Goal: Use online tool/utility: Utilize a website feature to perform a specific function

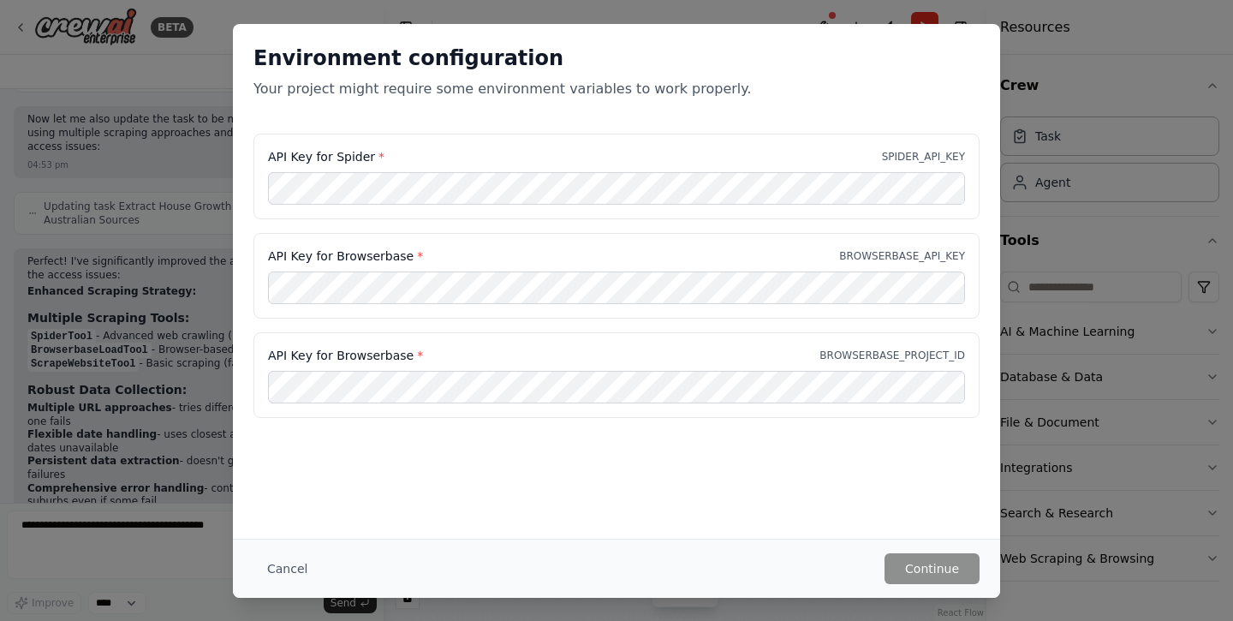
scroll to position [7203, 0]
click at [536, 470] on div "Environment configuration Your project might require some environment variables…" at bounding box center [616, 281] width 767 height 514
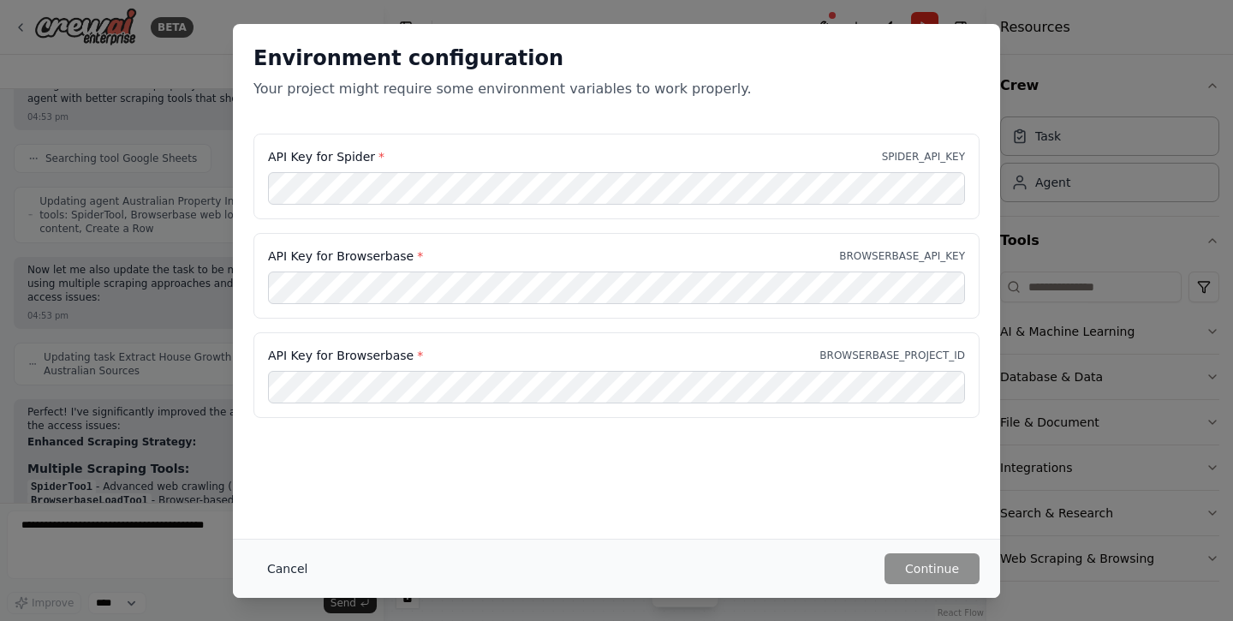
click at [293, 572] on button "Cancel" at bounding box center [287, 568] width 68 height 31
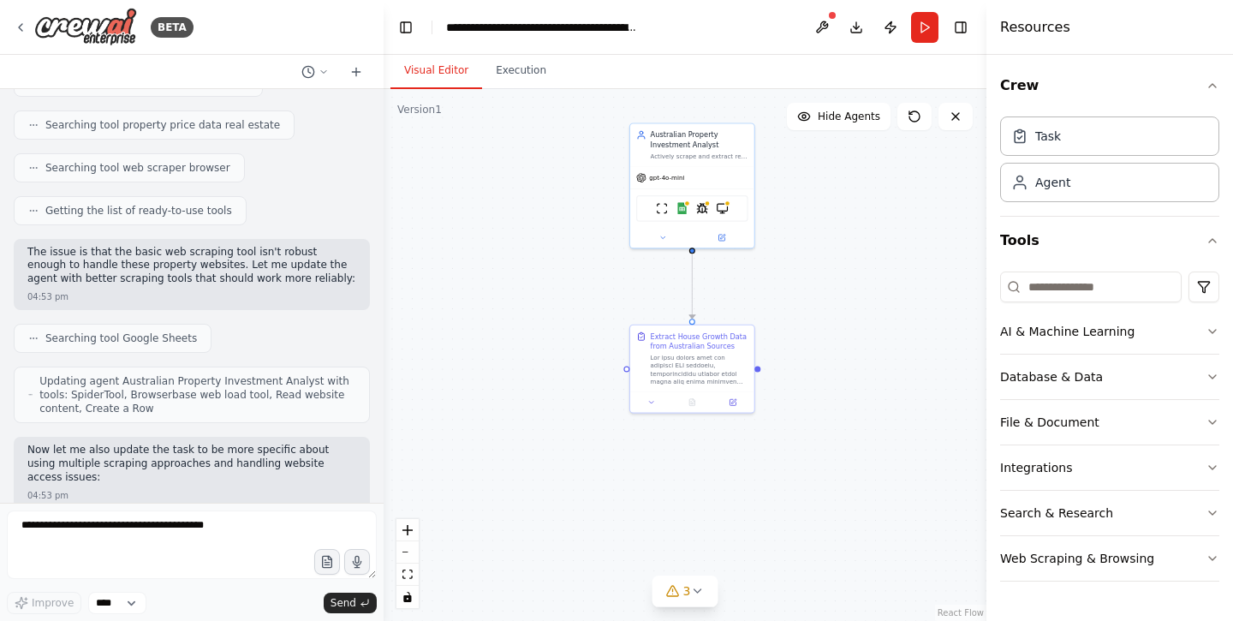
scroll to position [7020, 0]
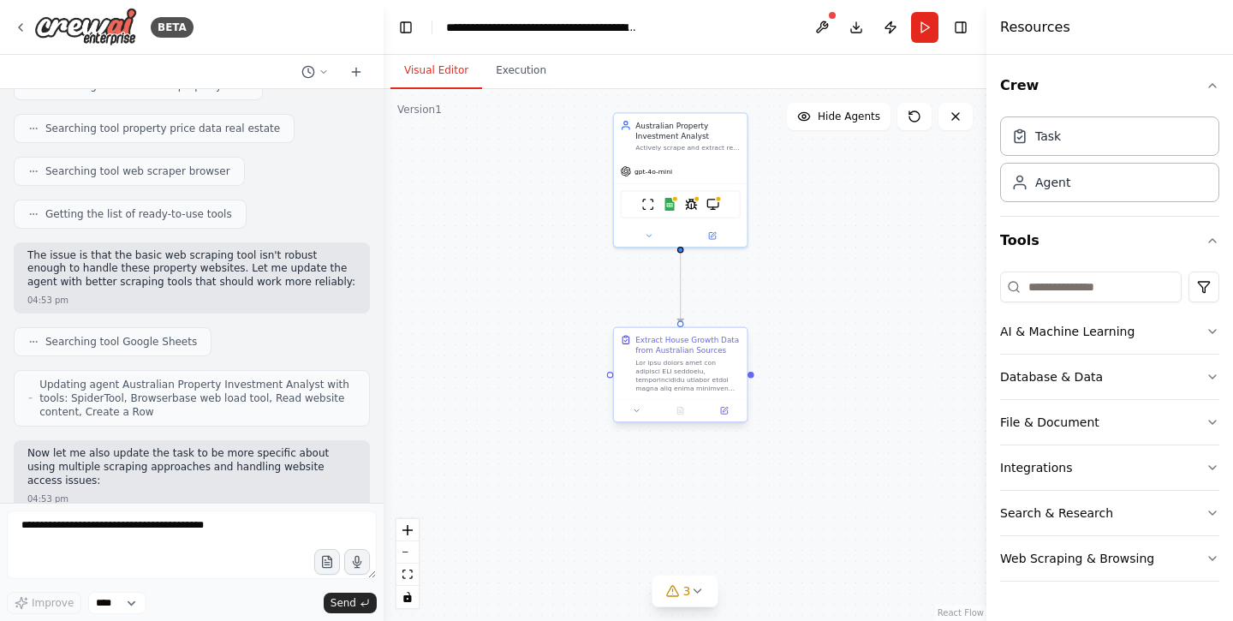
click at [677, 370] on div at bounding box center [687, 375] width 105 height 34
click at [727, 415] on button at bounding box center [723, 410] width 37 height 13
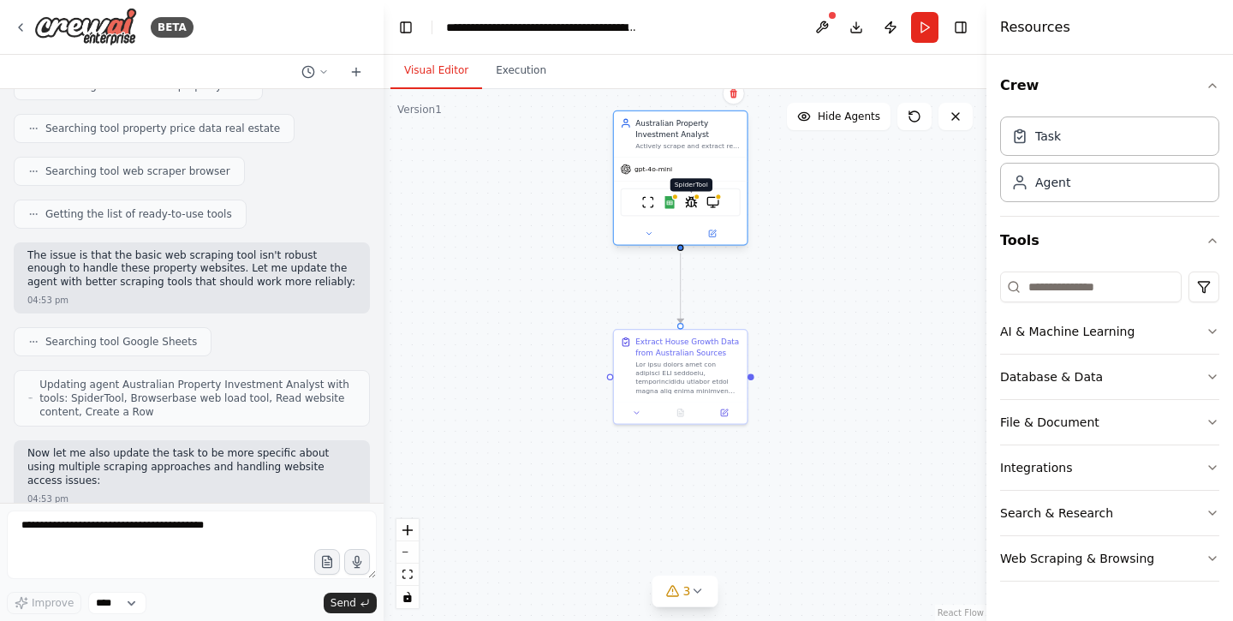
click at [690, 207] on img at bounding box center [691, 202] width 13 height 13
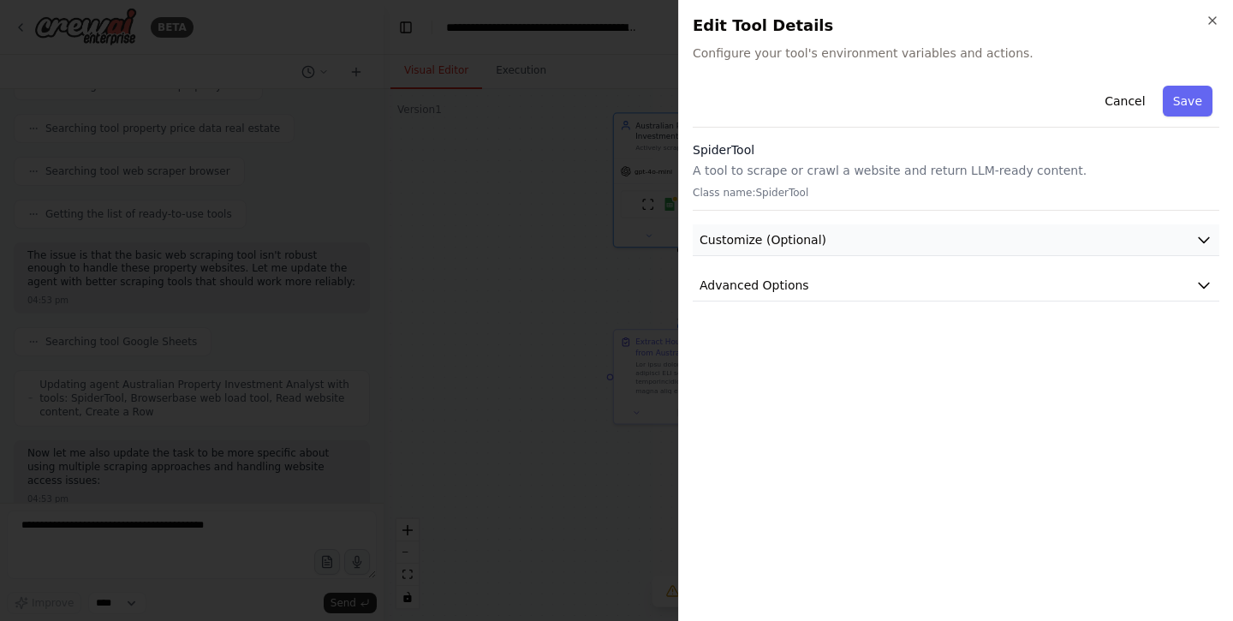
click at [788, 247] on span "Customize (Optional)" at bounding box center [762, 239] width 127 height 17
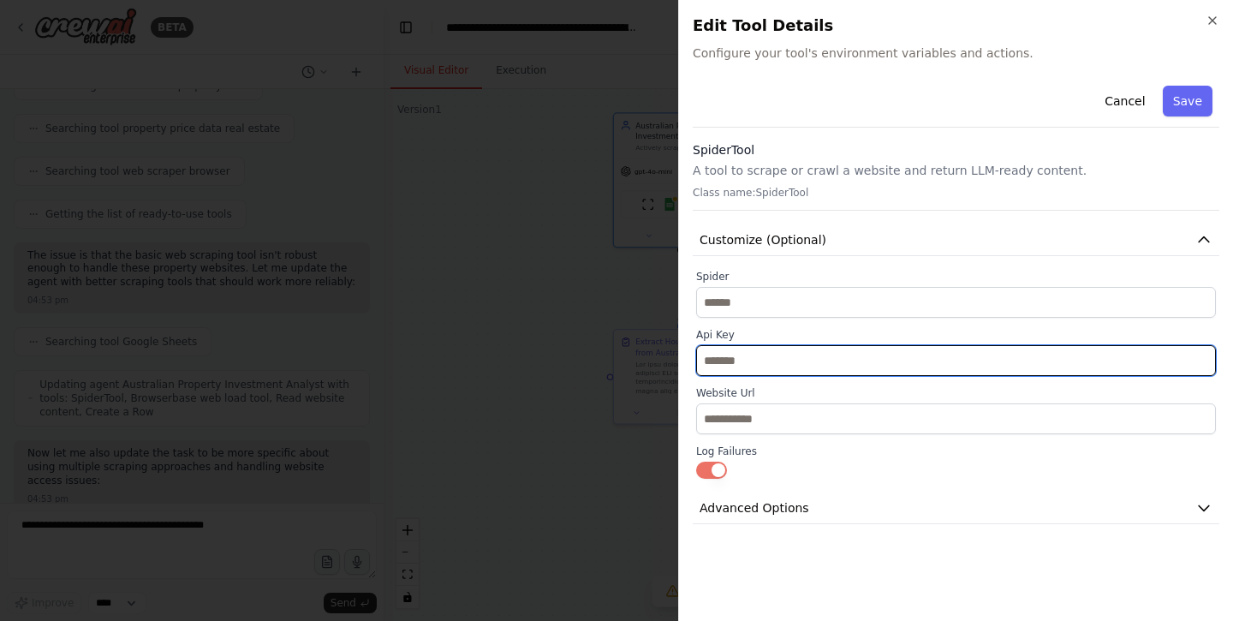
click at [768, 356] on input "text" at bounding box center [956, 360] width 520 height 31
paste input "**********"
type input "**********"
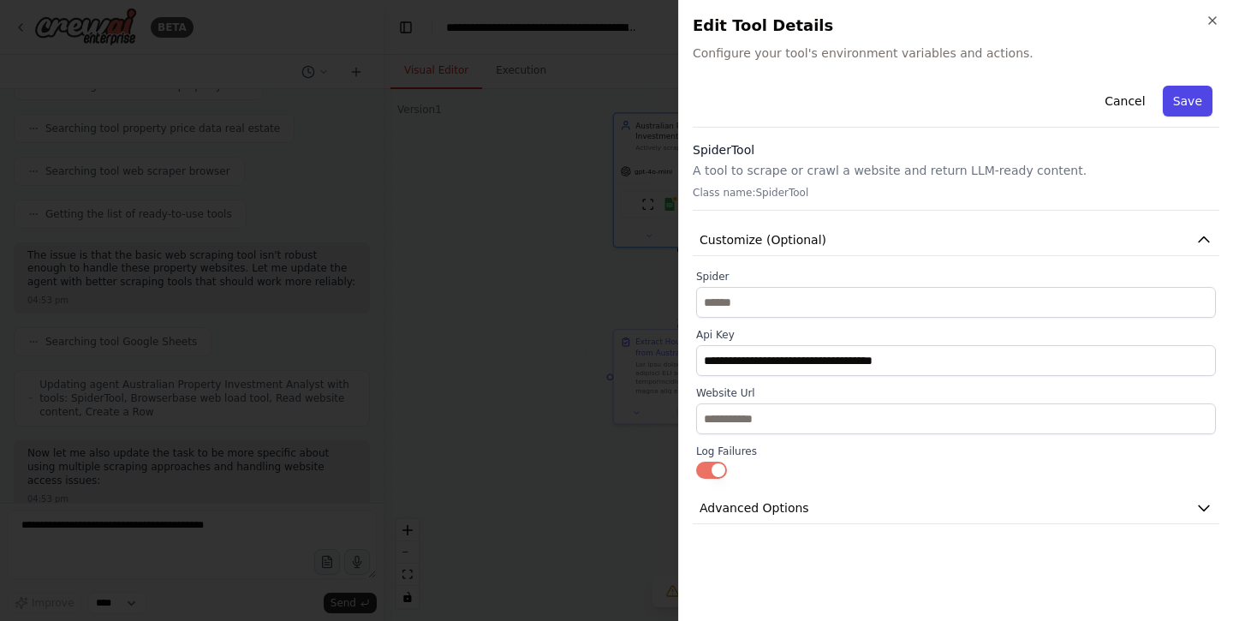
click at [1188, 94] on button "Save" at bounding box center [1187, 101] width 50 height 31
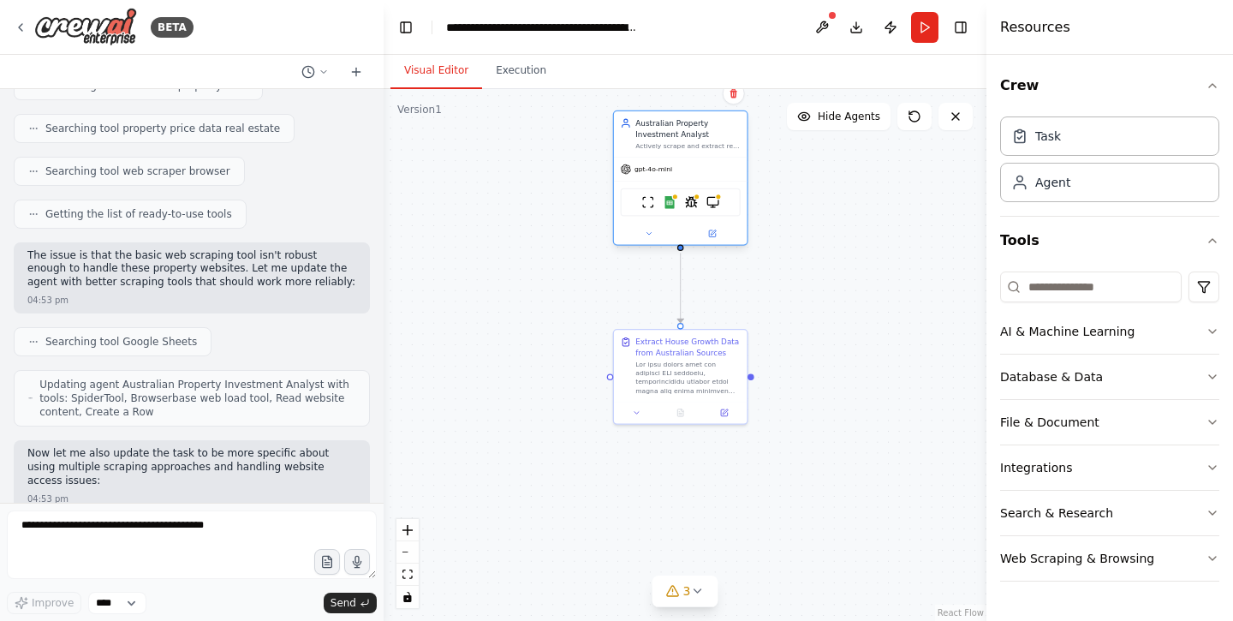
click at [720, 205] on div "ScrapeWebsiteTool Google Sheets SpiderTool BrowserbaseLoadTool" at bounding box center [681, 202] width 120 height 28
click at [713, 205] on img at bounding box center [712, 202] width 13 height 13
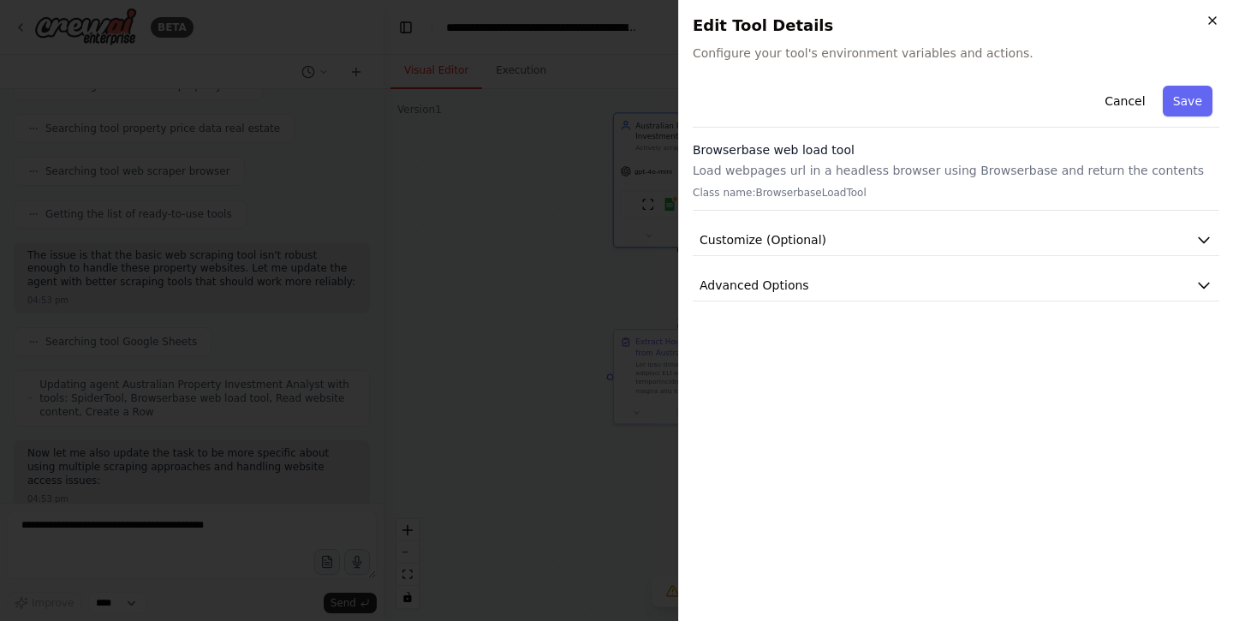
click at [1205, 18] on icon "button" at bounding box center [1212, 21] width 14 height 14
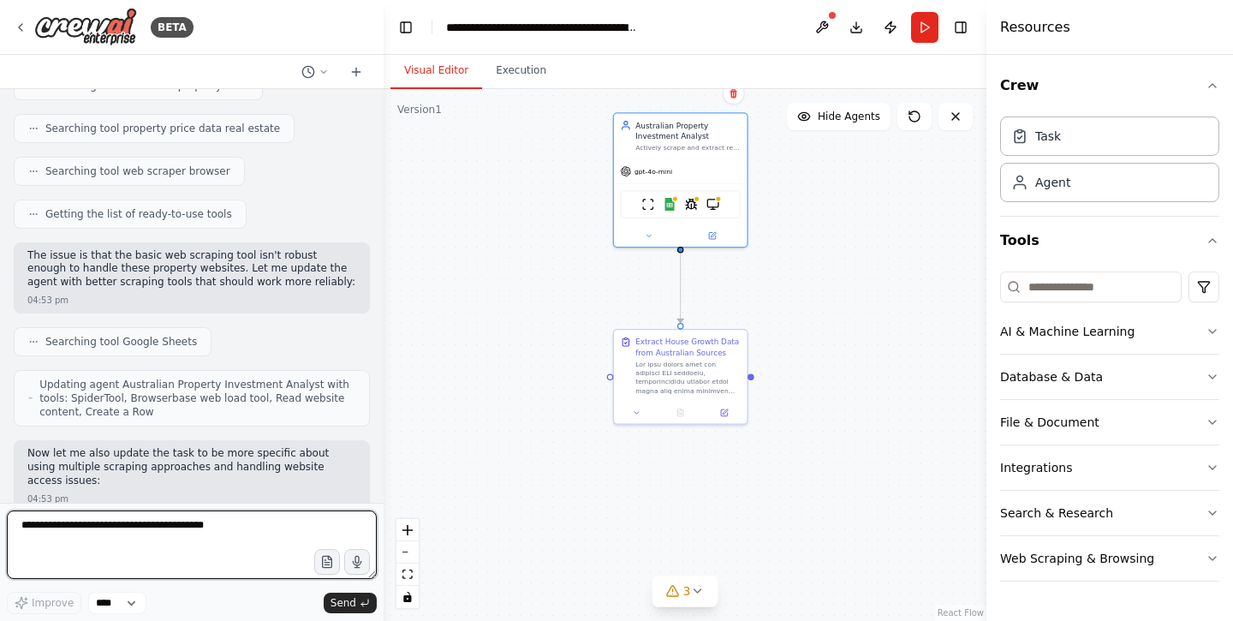
click at [259, 535] on textarea at bounding box center [192, 544] width 370 height 68
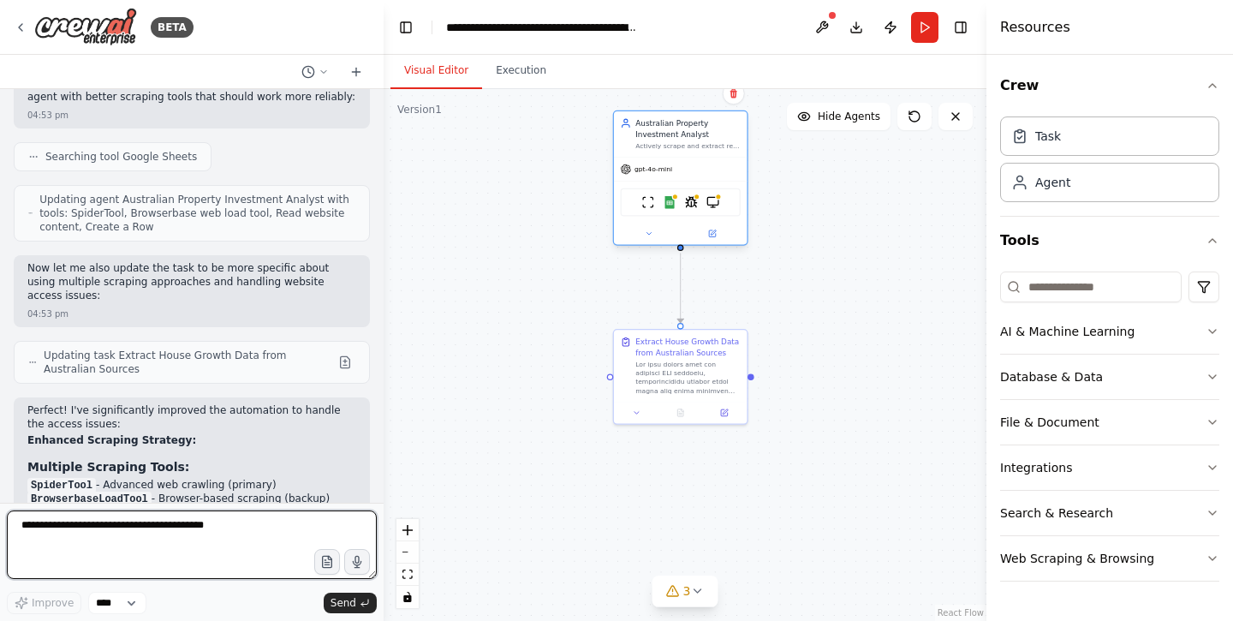
scroll to position [7203, 0]
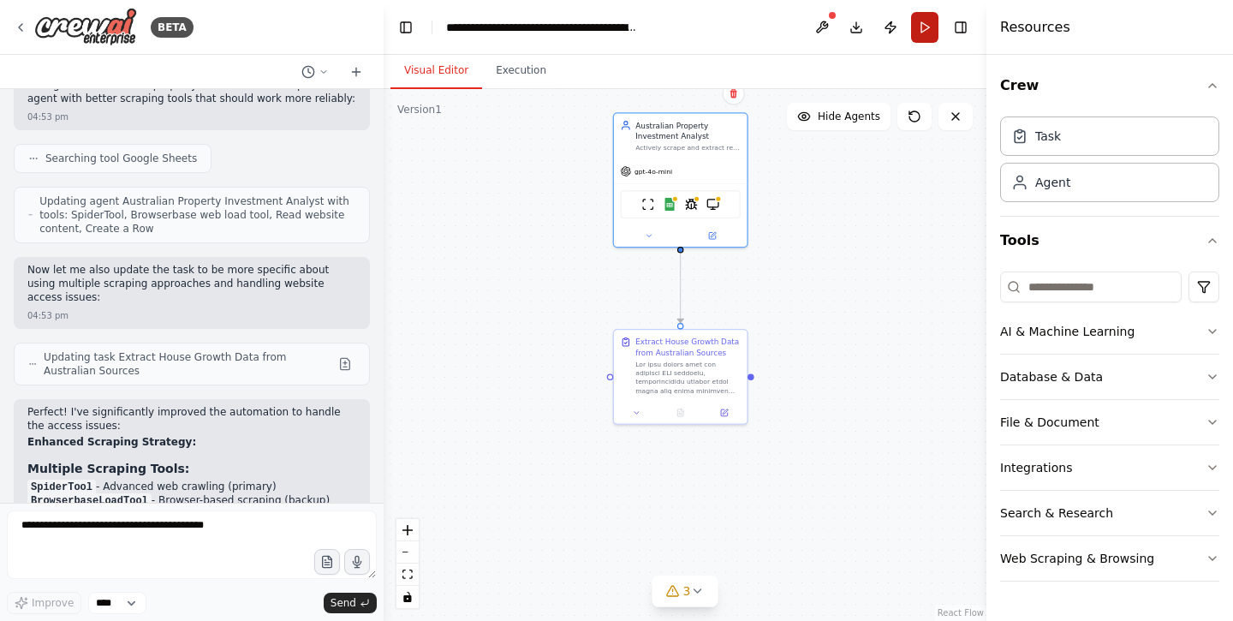
click at [922, 35] on button "Run" at bounding box center [924, 27] width 27 height 31
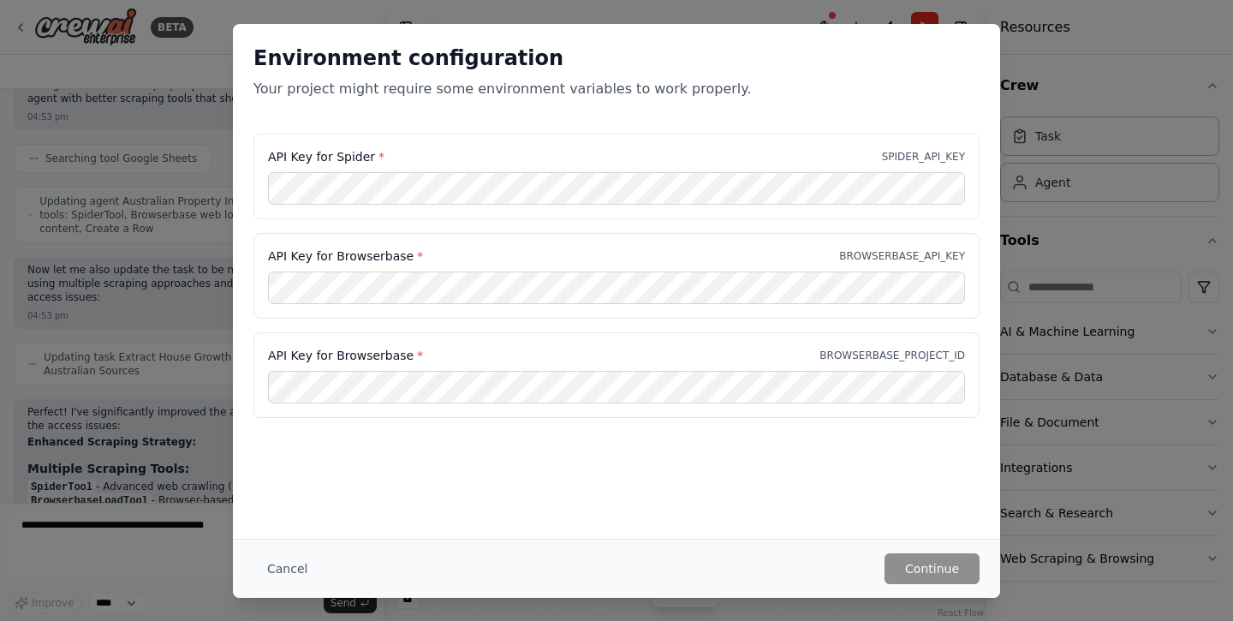
click at [814, 470] on div "Environment configuration Your project might require some environment variables…" at bounding box center [616, 281] width 767 height 514
click at [484, 452] on div "Environment configuration Your project might require some environment variables…" at bounding box center [616, 281] width 767 height 514
click at [944, 570] on button "Continue" at bounding box center [931, 568] width 95 height 31
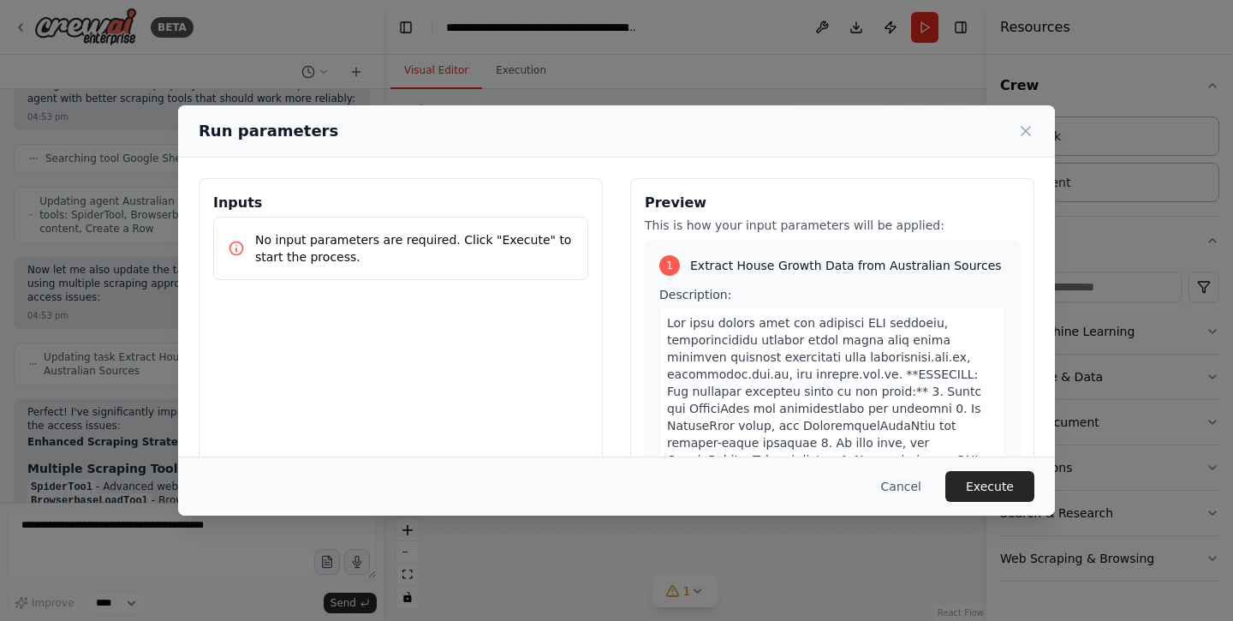
click at [611, 380] on div "Inputs No input parameters are required. Click "Execute" to start the process. …" at bounding box center [616, 381] width 835 height 406
click at [996, 482] on button "Execute" at bounding box center [989, 486] width 89 height 31
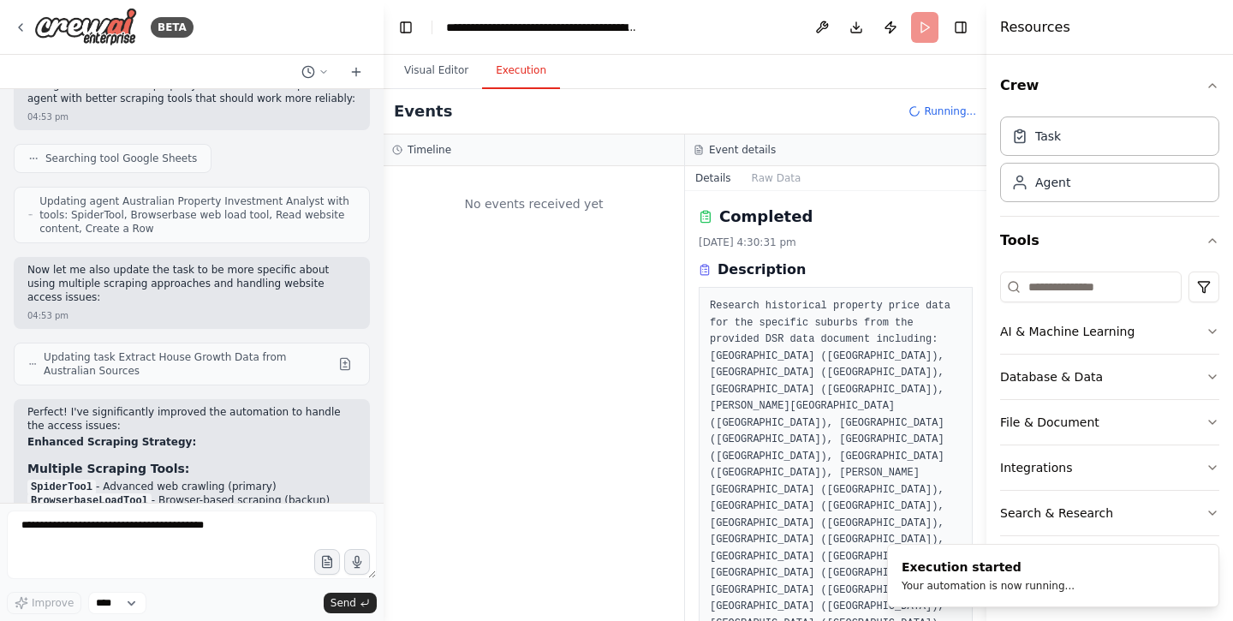
scroll to position [0, 0]
